Goal: Information Seeking & Learning: Understand process/instructions

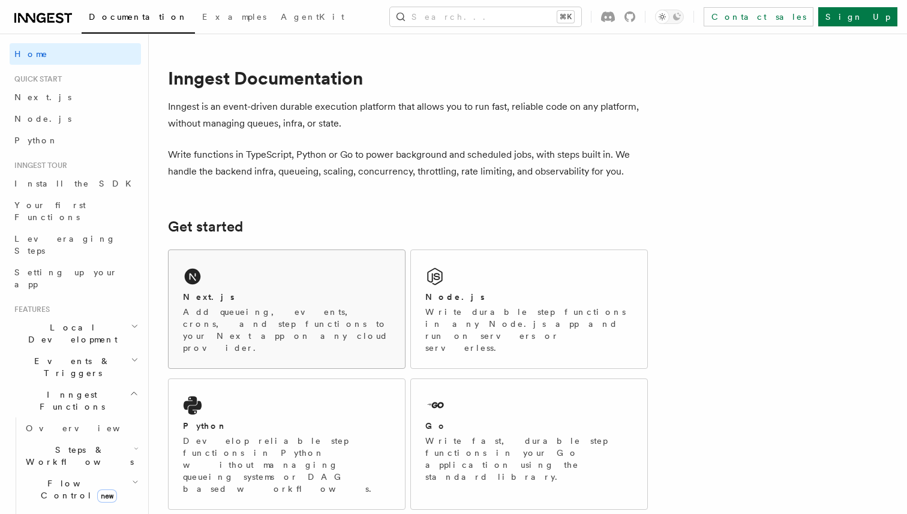
click at [271, 297] on div "Next.js" at bounding box center [286, 297] width 207 height 13
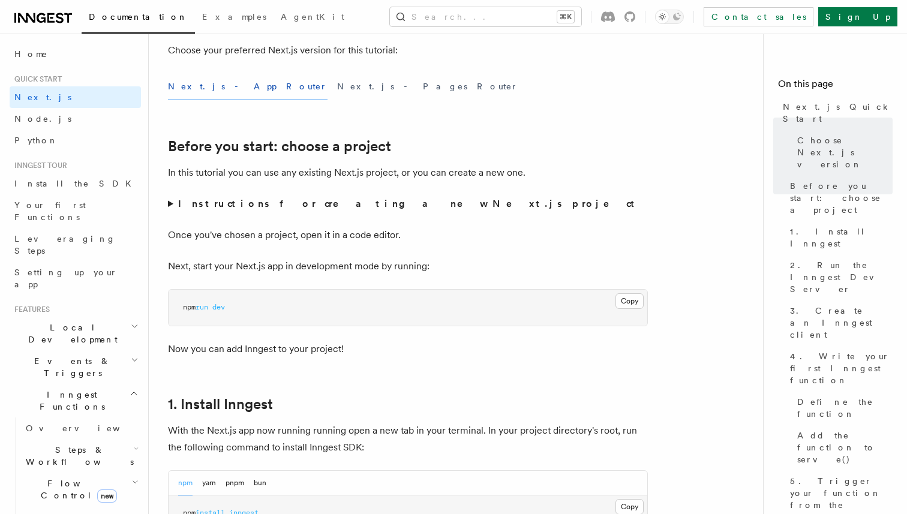
scroll to position [315, 0]
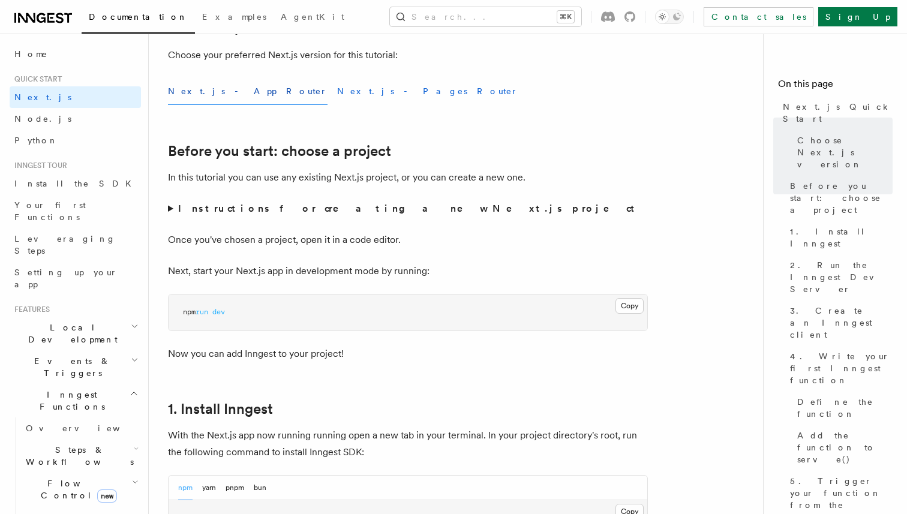
click at [337, 86] on button "Next.js - Pages Router" at bounding box center [427, 91] width 181 height 27
click at [221, 94] on button "Next.js - App Router" at bounding box center [247, 91] width 159 height 27
click at [337, 96] on button "Next.js - Pages Router" at bounding box center [427, 91] width 181 height 27
click at [224, 96] on button "Next.js - App Router" at bounding box center [247, 91] width 159 height 27
click at [337, 93] on button "Next.js - Pages Router" at bounding box center [427, 91] width 181 height 27
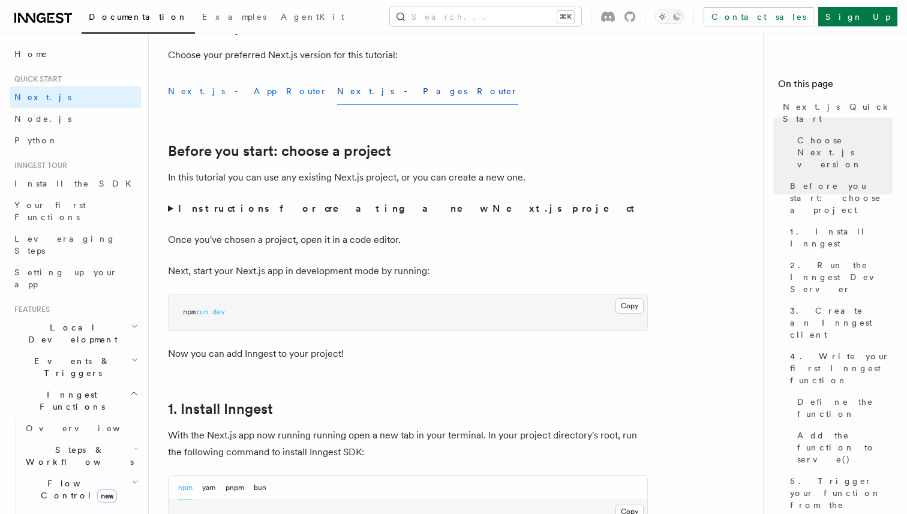
click at [220, 94] on button "Next.js - App Router" at bounding box center [247, 91] width 159 height 27
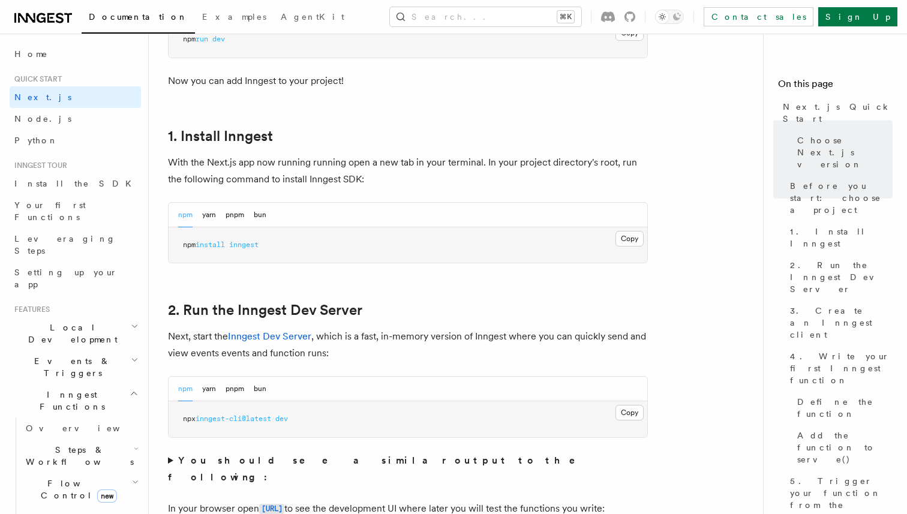
scroll to position [594, 0]
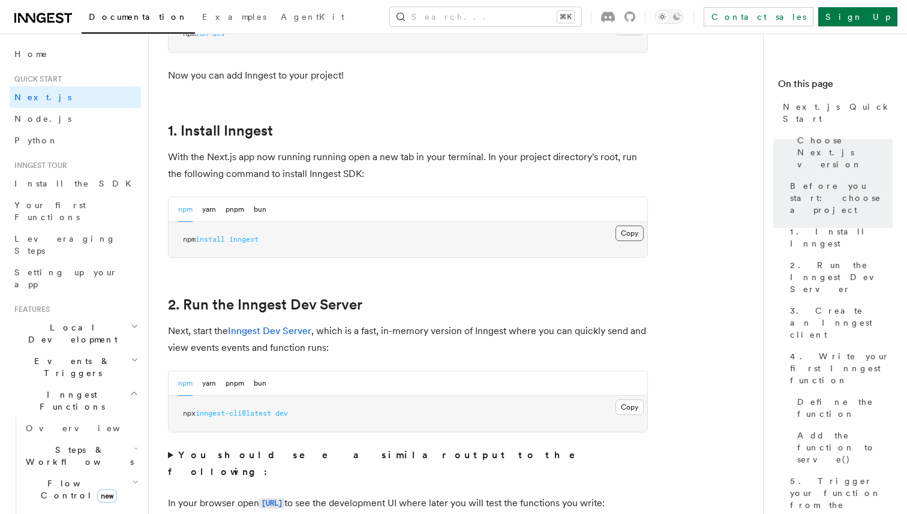
click at [632, 230] on button "Copy Copied" at bounding box center [629, 233] width 28 height 16
click at [633, 239] on button "Copy Copied" at bounding box center [629, 233] width 28 height 16
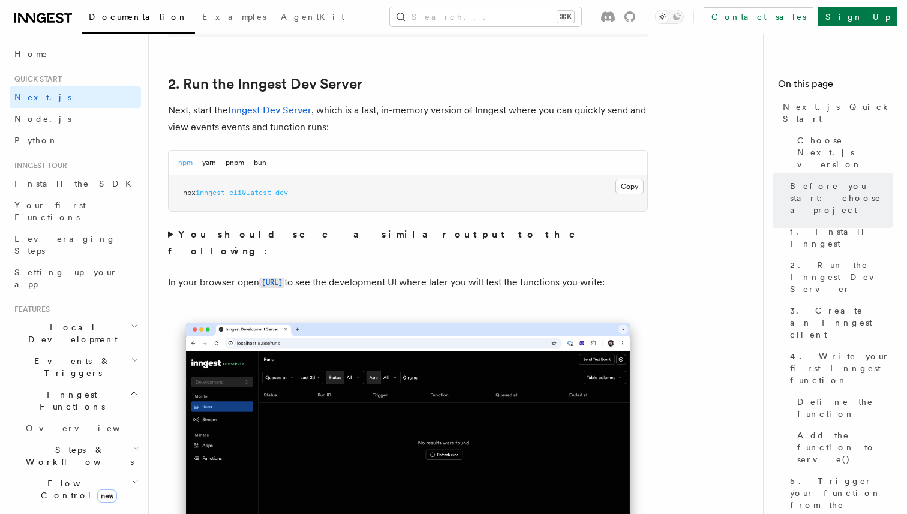
scroll to position [815, 0]
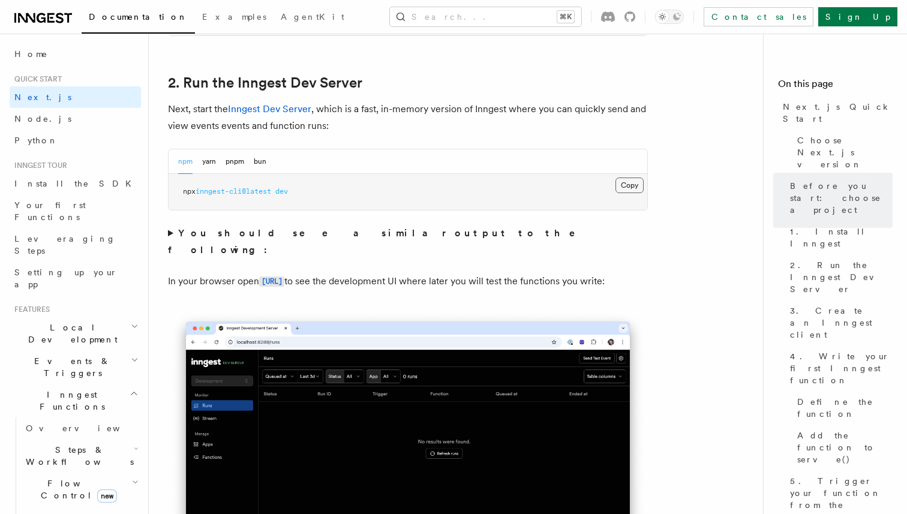
click at [637, 189] on button "Copy Copied" at bounding box center [629, 185] width 28 height 16
